Goal: Use online tool/utility: Use online tool/utility

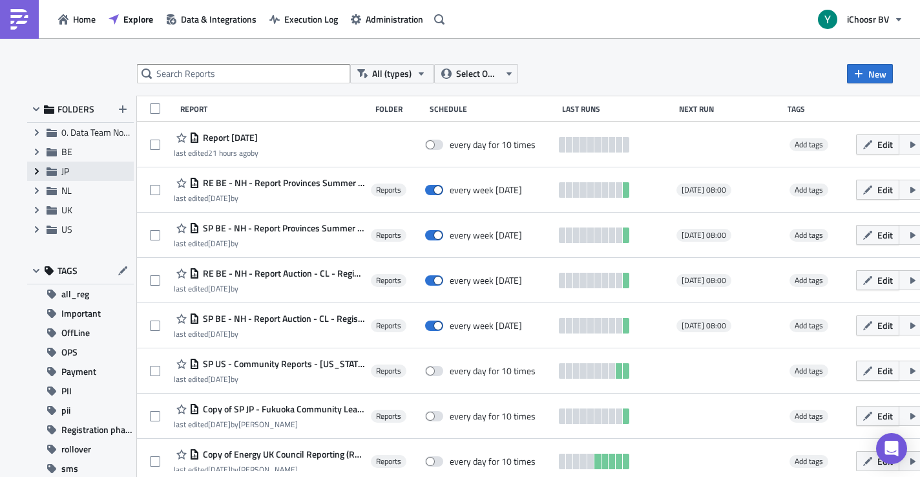
click at [37, 169] on icon "Expand group" at bounding box center [37, 171] width 10 height 10
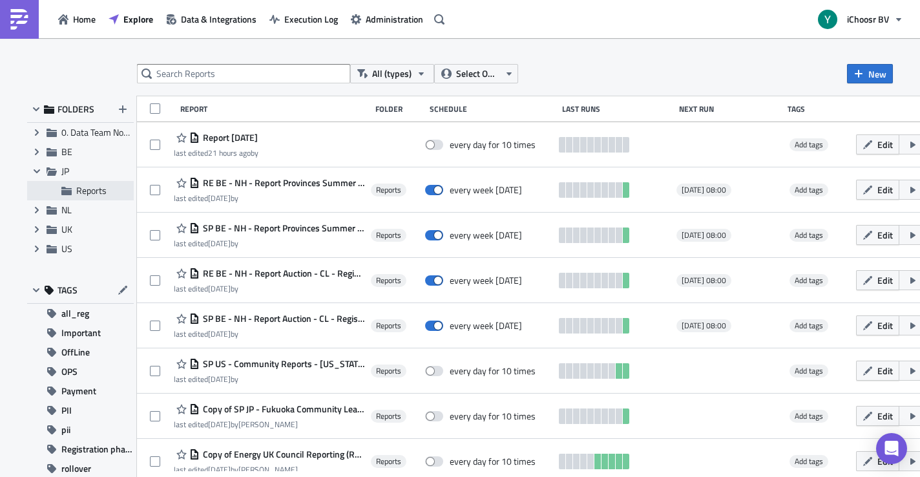
click at [76, 189] on span "Reports" at bounding box center [91, 190] width 30 height 14
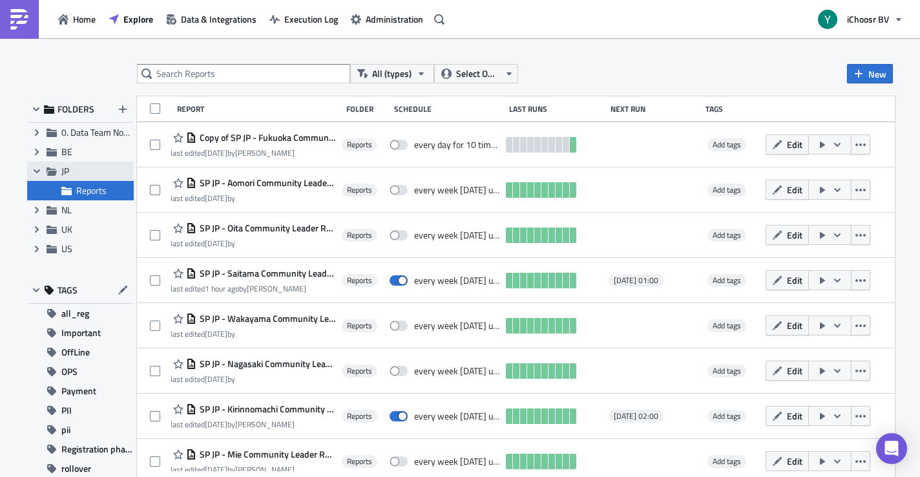
click at [67, 166] on span "JP" at bounding box center [65, 171] width 8 height 14
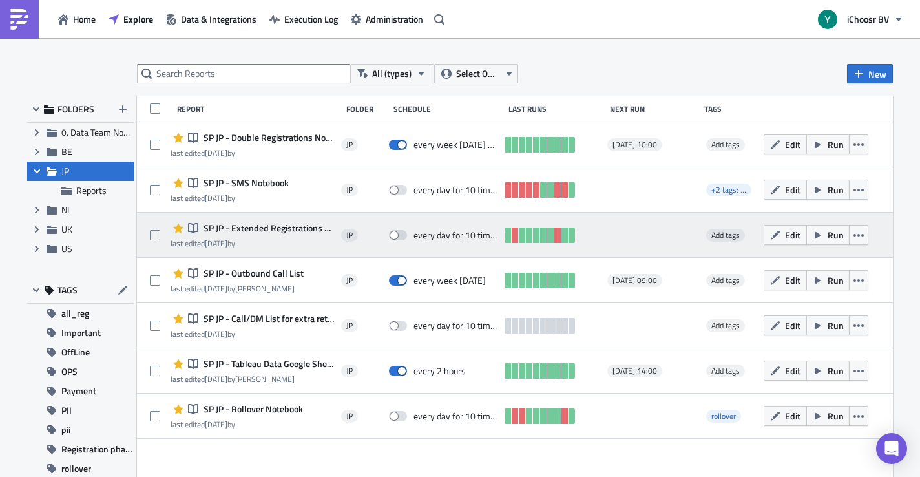
click at [265, 229] on span "SP JP - Extended Registrations export" at bounding box center [267, 228] width 134 height 12
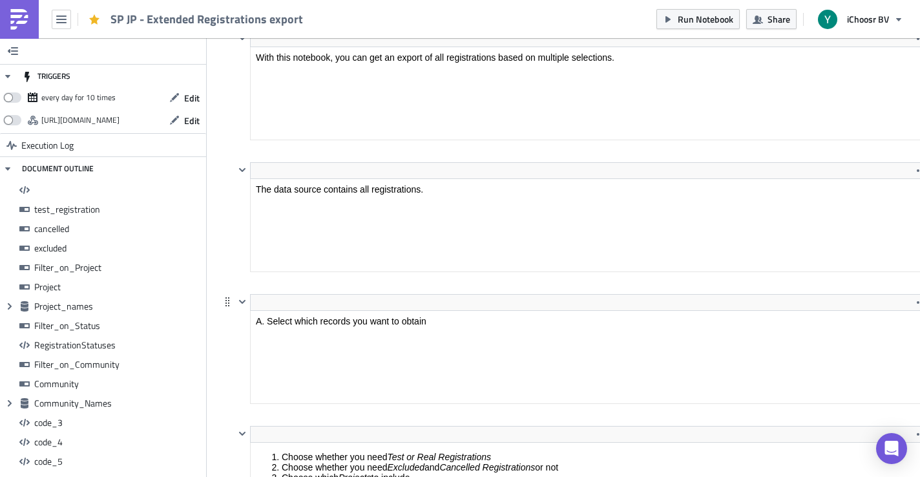
scroll to position [416, 0]
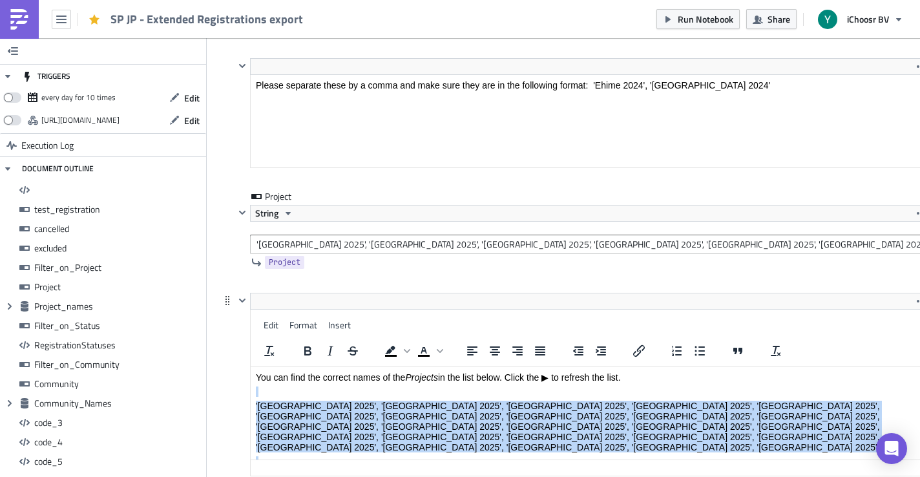
drag, startPoint x: 490, startPoint y: 447, endPoint x: 490, endPoint y: 390, distance: 56.8
click at [490, 390] on body "You can find the correct names of the Projects in the list below. Click the ▶ t…" at bounding box center [590, 426] width 668 height 109
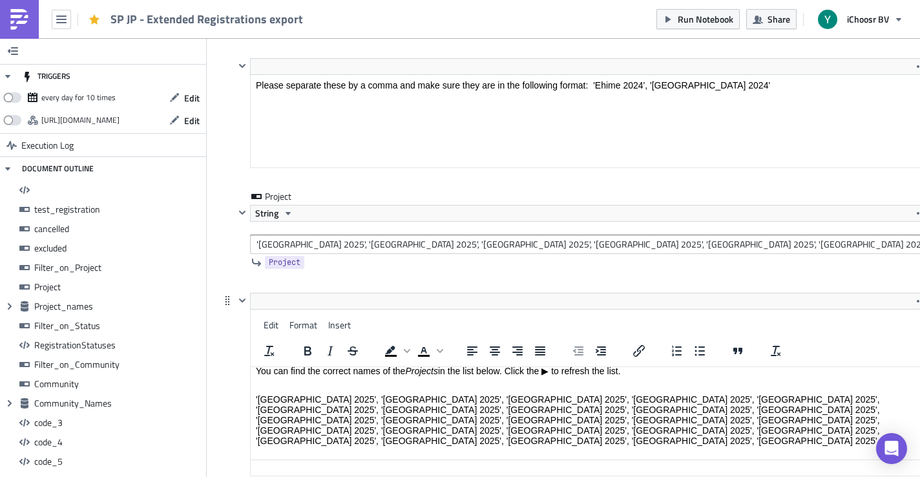
drag, startPoint x: 469, startPoint y: 451, endPoint x: 199, endPoint y: 449, distance: 270.0
click at [251, 449] on html "You can find the correct names of the Projects in the list below. Click the ▶ t…" at bounding box center [590, 419] width 679 height 119
copy p "'[GEOGRAPHIC_DATA] 2025-2', 'Aichi 2025-2', '[GEOGRAPHIC_DATA] 2025-2'"
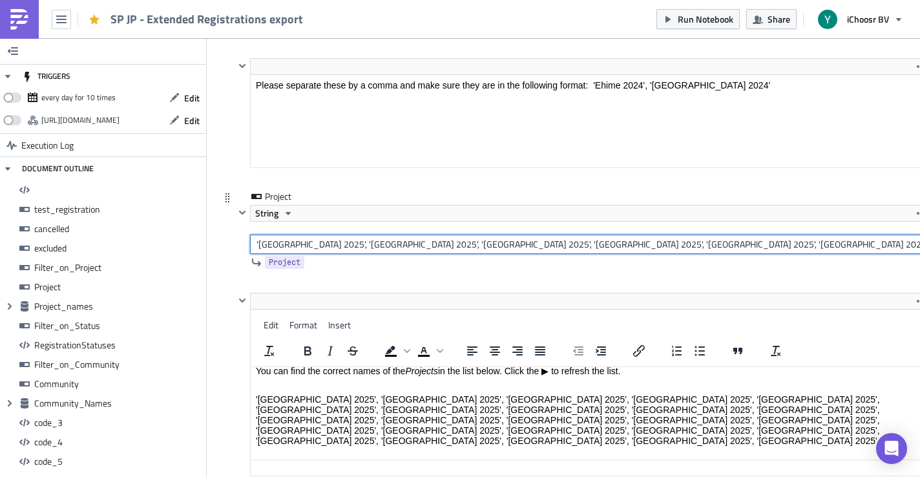
click at [424, 245] on input "'[GEOGRAPHIC_DATA] 2025', '[GEOGRAPHIC_DATA] 2025', '[GEOGRAPHIC_DATA] 2025', '…" at bounding box center [590, 243] width 680 height 19
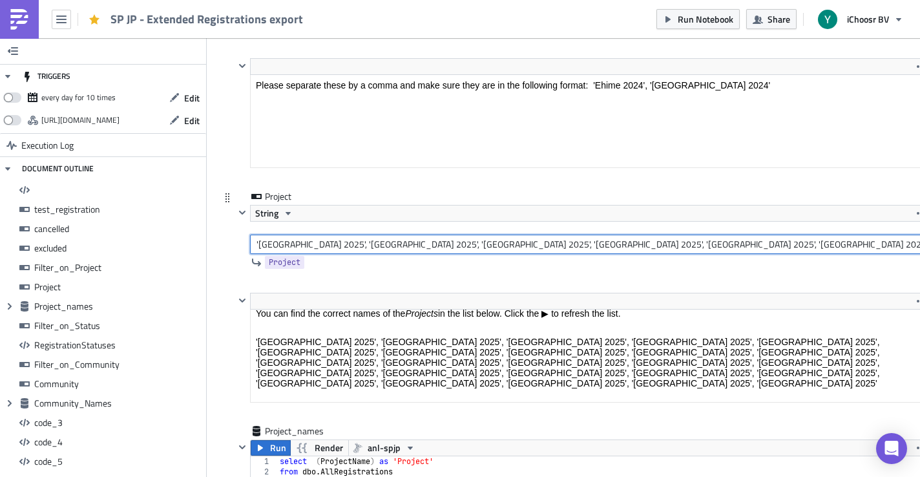
click at [424, 245] on input "'[GEOGRAPHIC_DATA] 2025', '[GEOGRAPHIC_DATA] 2025', '[GEOGRAPHIC_DATA] 2025', '…" at bounding box center [590, 243] width 680 height 19
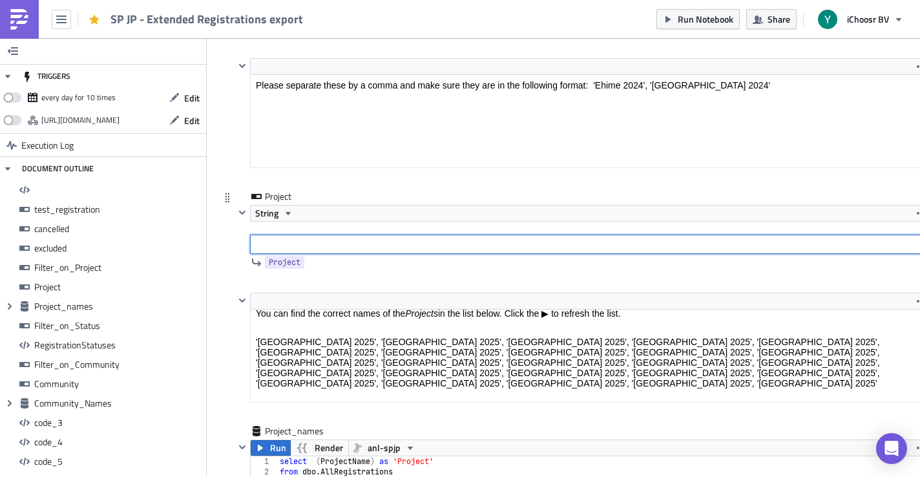
paste input "'[GEOGRAPHIC_DATA] 2025-2', 'Aichi 2025-2', '[GEOGRAPHIC_DATA] 2025-2'"
drag, startPoint x: 380, startPoint y: 243, endPoint x: 481, endPoint y: 245, distance: 101.4
click at [481, 245] on input "'[GEOGRAPHIC_DATA] 2025-2', 'Aichi 2025-2', '[GEOGRAPHIC_DATA] 2025-2'" at bounding box center [590, 243] width 680 height 19
type input "'[GEOGRAPHIC_DATA] 2025-2', 'Aichi 2025-2'"
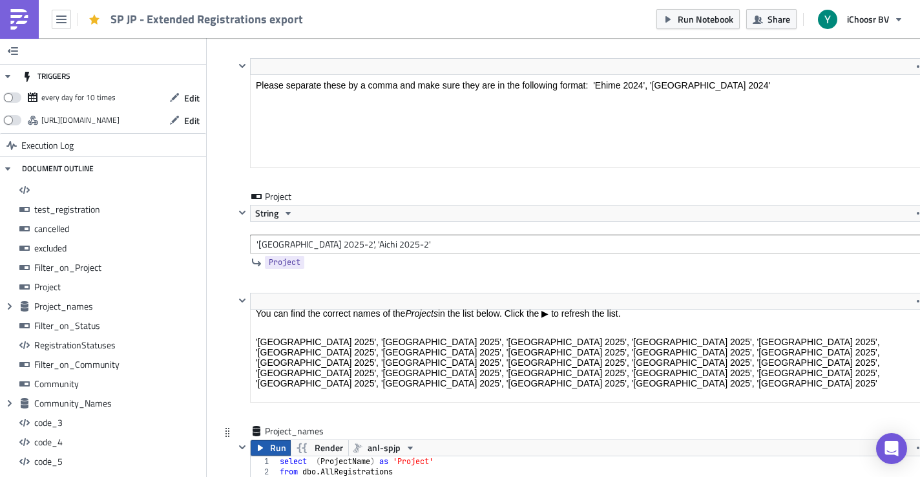
click at [274, 450] on span "Run" at bounding box center [278, 448] width 16 height 16
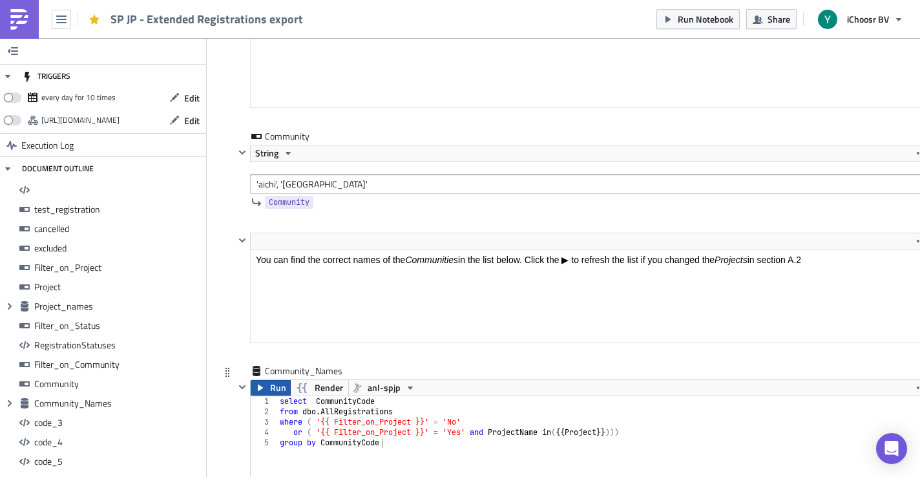
click at [279, 386] on span "Run" at bounding box center [278, 388] width 16 height 16
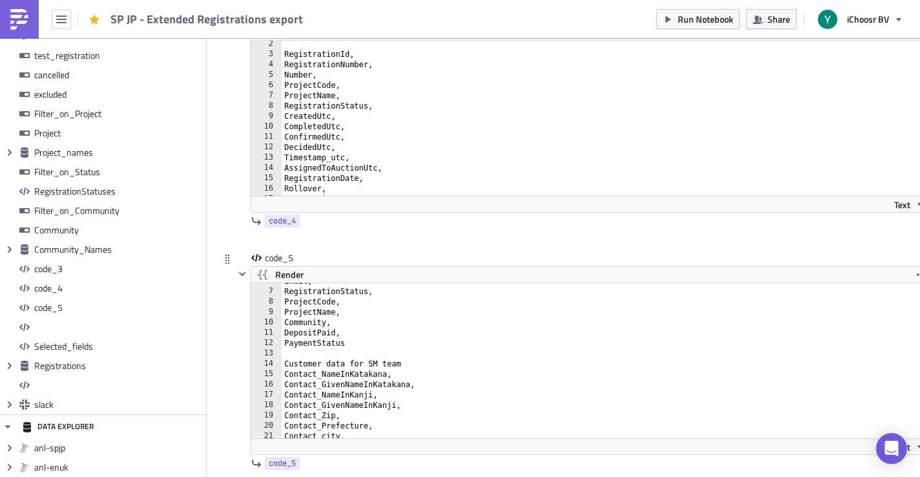
scroll to position [59, 0]
drag, startPoint x: 280, startPoint y: 372, endPoint x: 286, endPoint y: 373, distance: 6.5
click at [286, 373] on div "Contact_CellPhone, 6 7 8 [PHONE_NUMBER] [PHONE_NUMBER] 21 22 Email, Registratio…" at bounding box center [590, 360] width 679 height 155
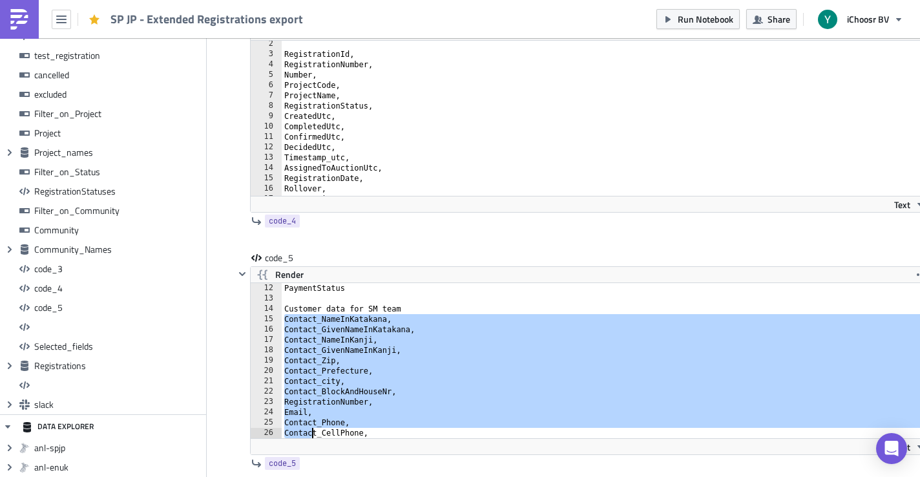
scroll to position [744, 0]
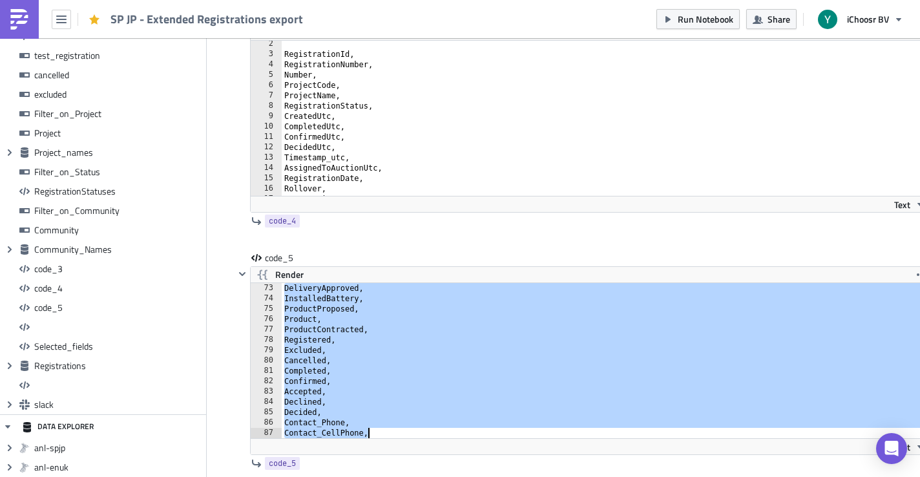
drag, startPoint x: 284, startPoint y: 373, endPoint x: 351, endPoint y: 544, distance: 184.2
click at [351, 476] on html "SP JP - Extended Registrations export Run Notebook Share iChoosr BV TRIGGERS ev…" at bounding box center [460, 239] width 920 height 479
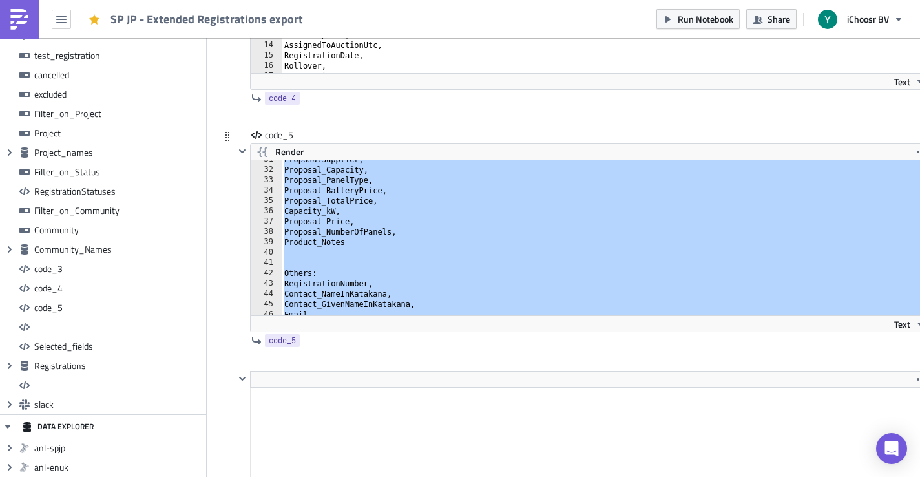
scroll to position [316, 0]
click at [349, 247] on div "ProposalSupplier, Proposal_Capacity, Proposal_PanelType, Proposal_BatteryPrice,…" at bounding box center [606, 242] width 648 height 176
type textarea "Proposal_NumberOfPanels, Product_Notes"
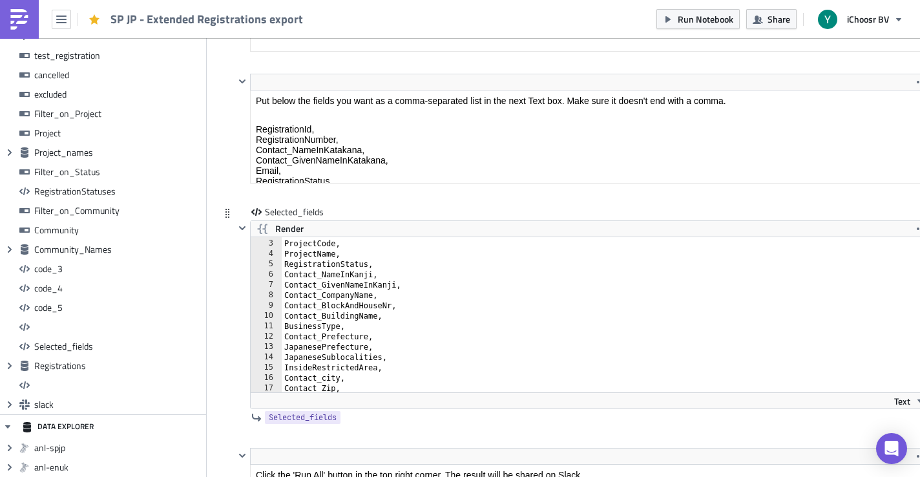
scroll to position [62, 0]
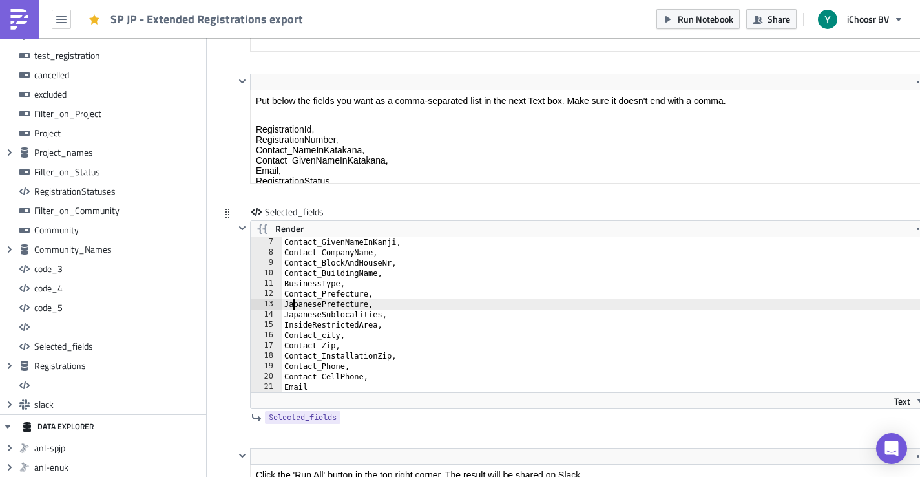
click at [295, 304] on div "Contact_GivenNameInKanji, Contact_CompanyName, Contact_BlockAndHouseNr, Contact…" at bounding box center [606, 325] width 648 height 176
type textarea "Contact_CellPhone, Email"
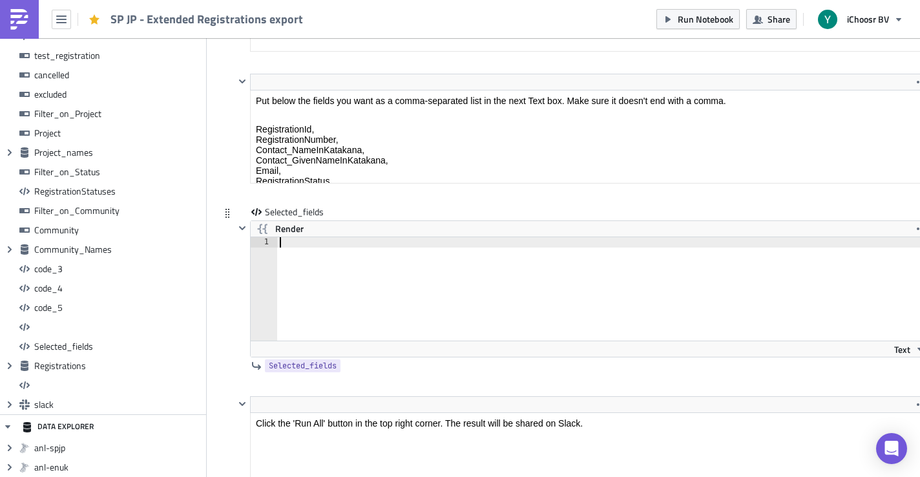
paste textarea "Product_Notes"
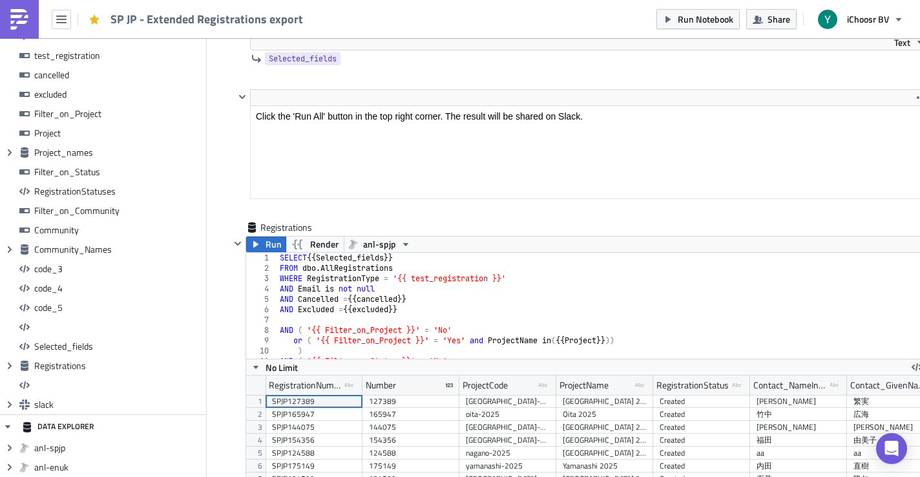
scroll to position [10607, 0]
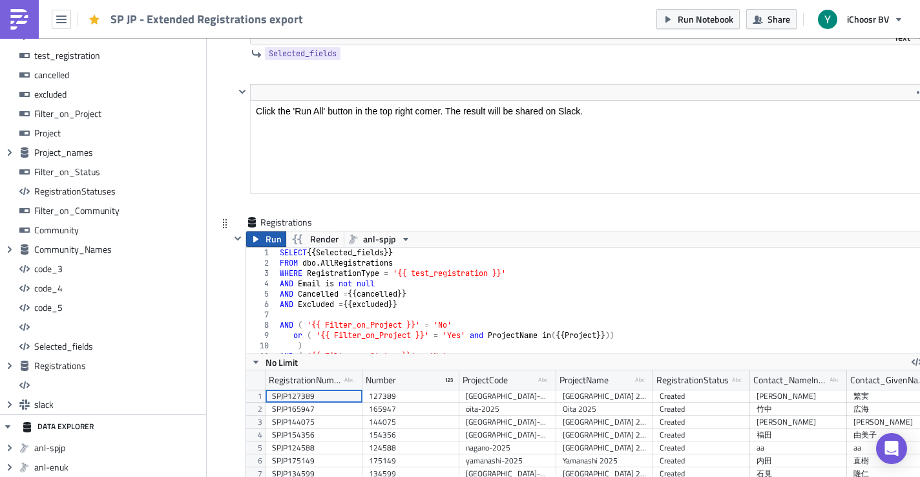
click at [261, 240] on button "Run" at bounding box center [266, 239] width 40 height 16
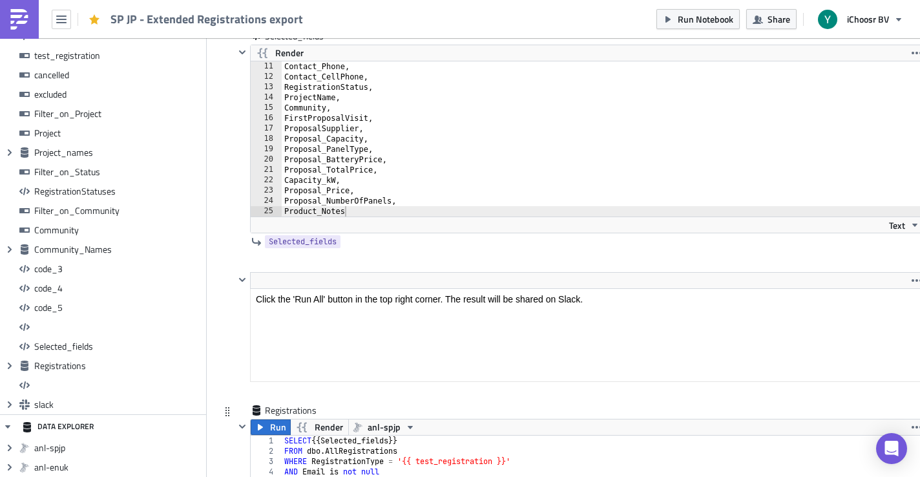
scroll to position [10371, 0]
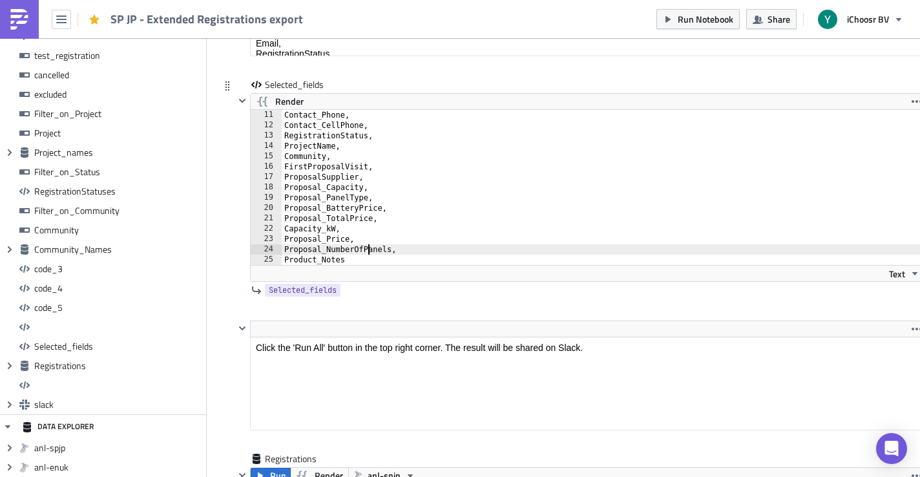
click at [366, 254] on div "Contact_Phone, Contact_CellPhone, RegistrationStatus, ProjectName, Community, F…" at bounding box center [606, 198] width 648 height 176
click at [420, 249] on div "Contact_Phone, Contact_CellPhone, RegistrationStatus, ProjectName, Community, F…" at bounding box center [606, 197] width 648 height 176
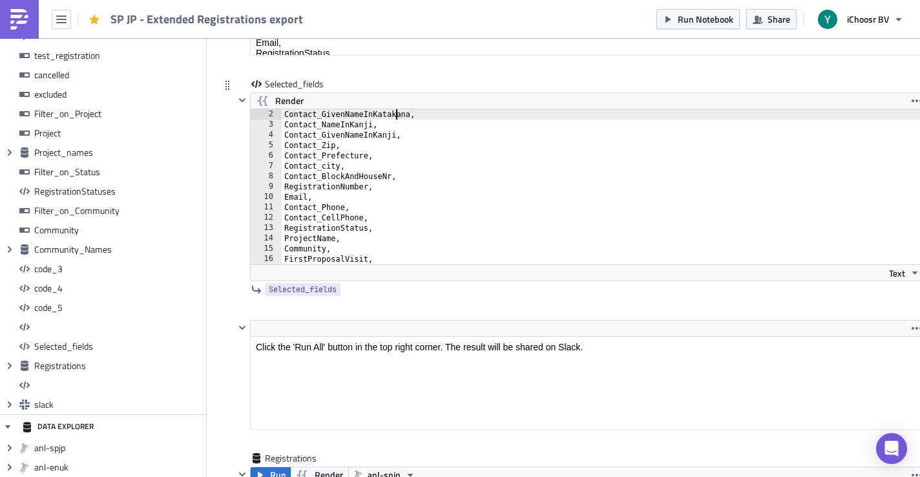
scroll to position [0, 0]
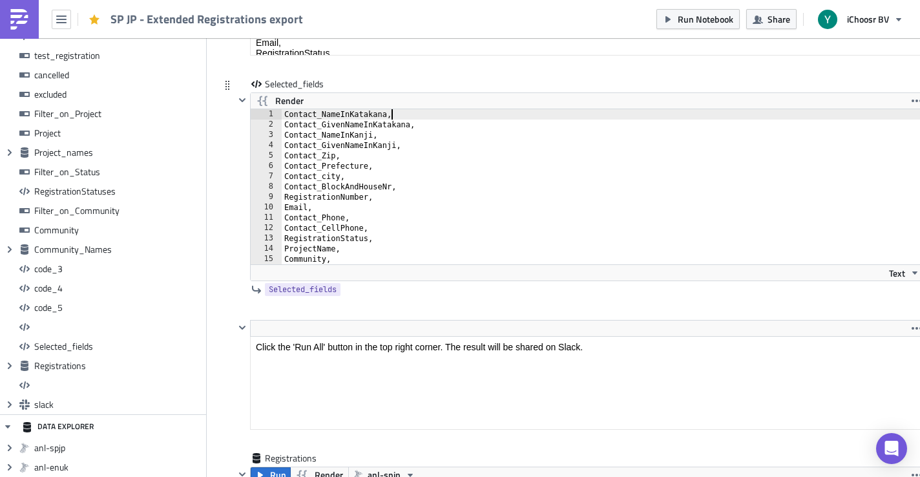
type textarea "Contact_GivenNameInKatakana,"
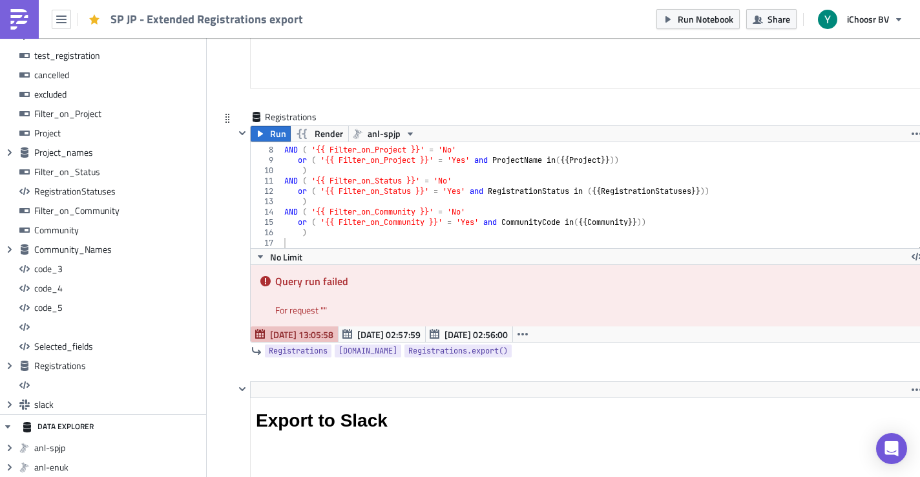
scroll to position [10716, 0]
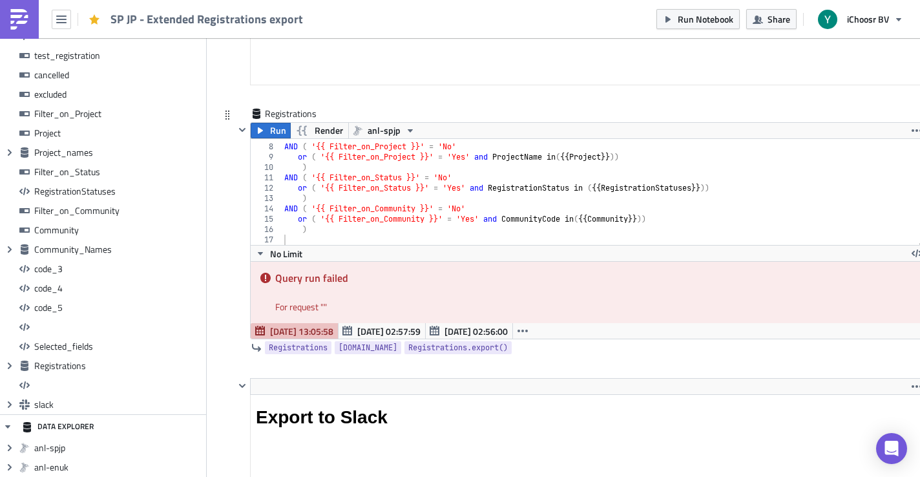
click at [429, 239] on div "AND ( '{{ Filter_on_Project }}' = 'No' or ( '{{ Filter_on_Project }}' = 'Yes' a…" at bounding box center [603, 194] width 643 height 127
type textarea ")"
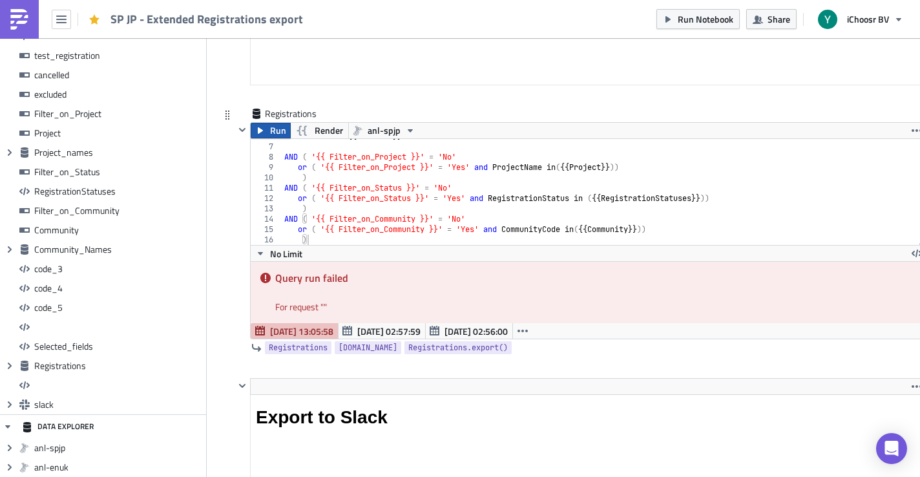
click at [269, 127] on button "Run" at bounding box center [271, 131] width 40 height 16
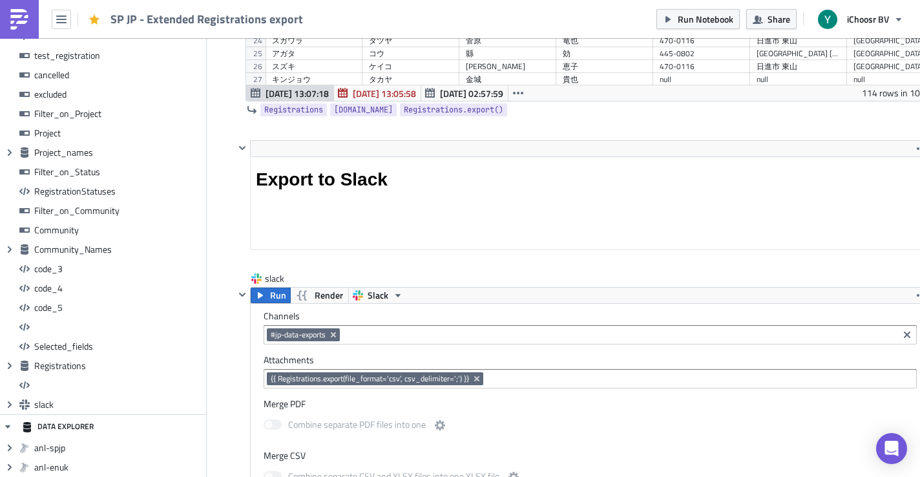
scroll to position [11050, 0]
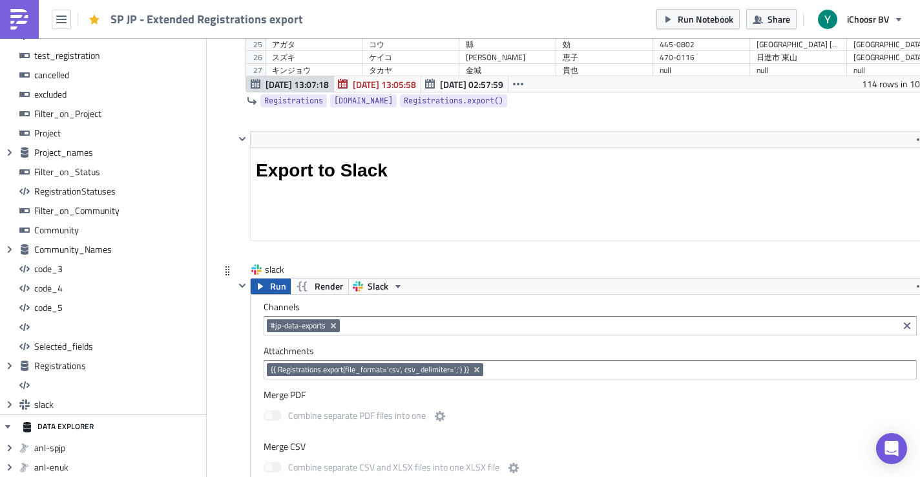
click at [279, 286] on span "Run" at bounding box center [278, 286] width 16 height 16
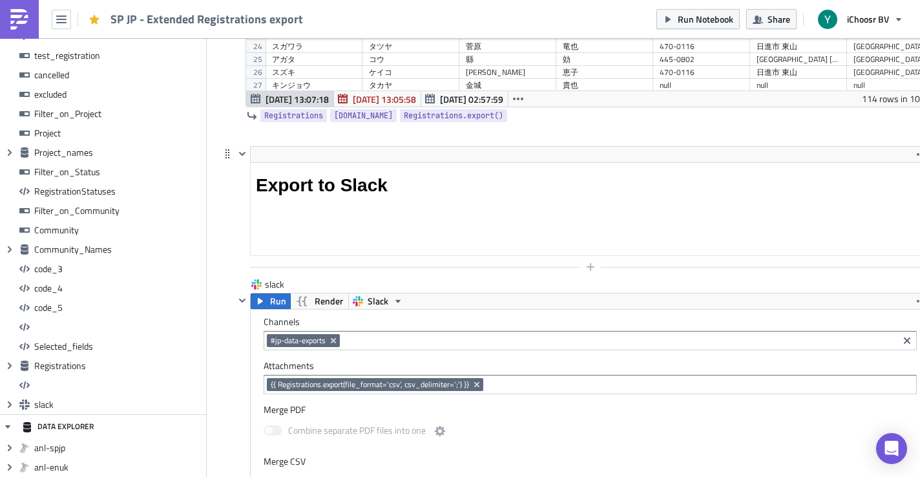
scroll to position [11029, 0]
